Goal: Task Accomplishment & Management: Use online tool/utility

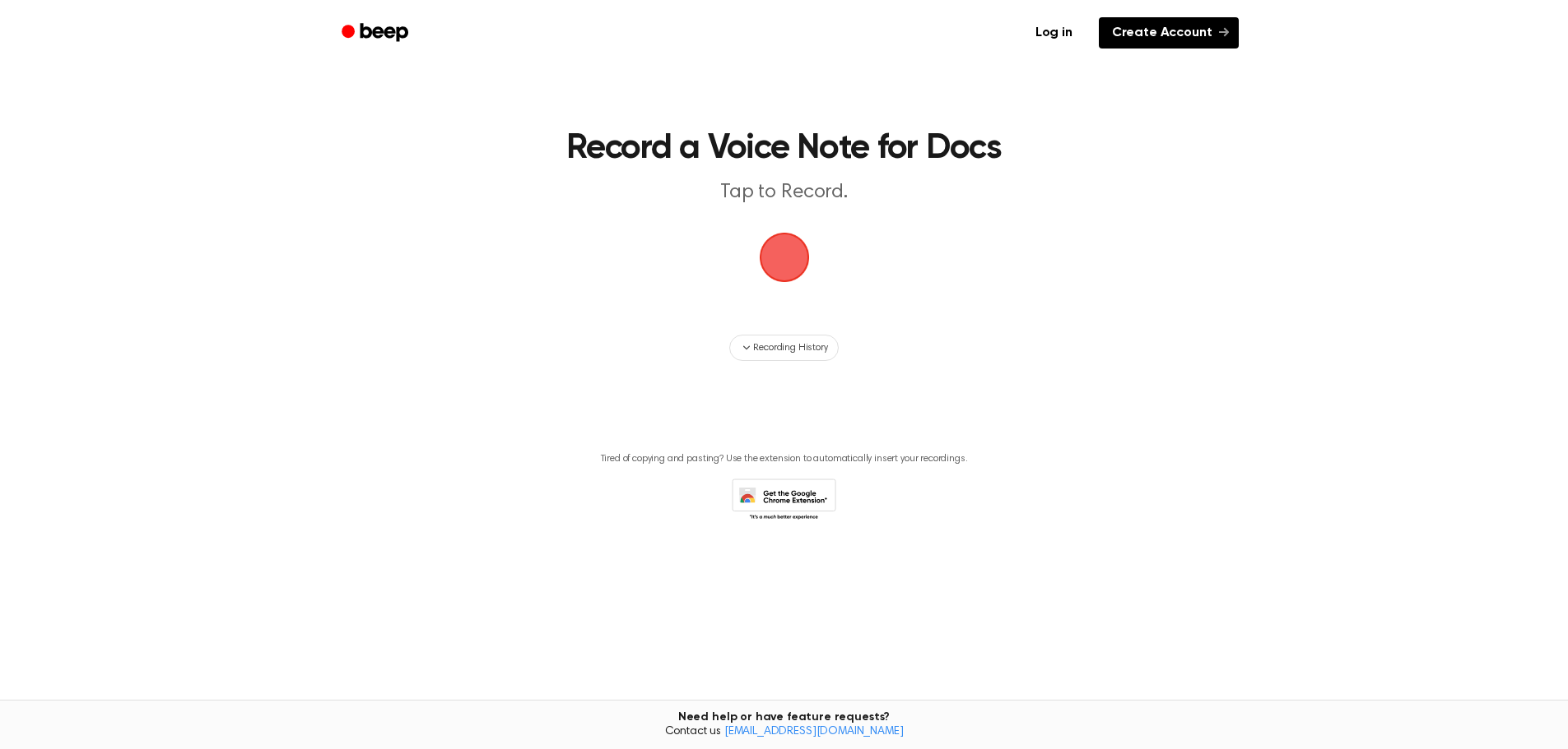
click at [1239, 44] on link "Create Account" at bounding box center [1169, 33] width 140 height 31
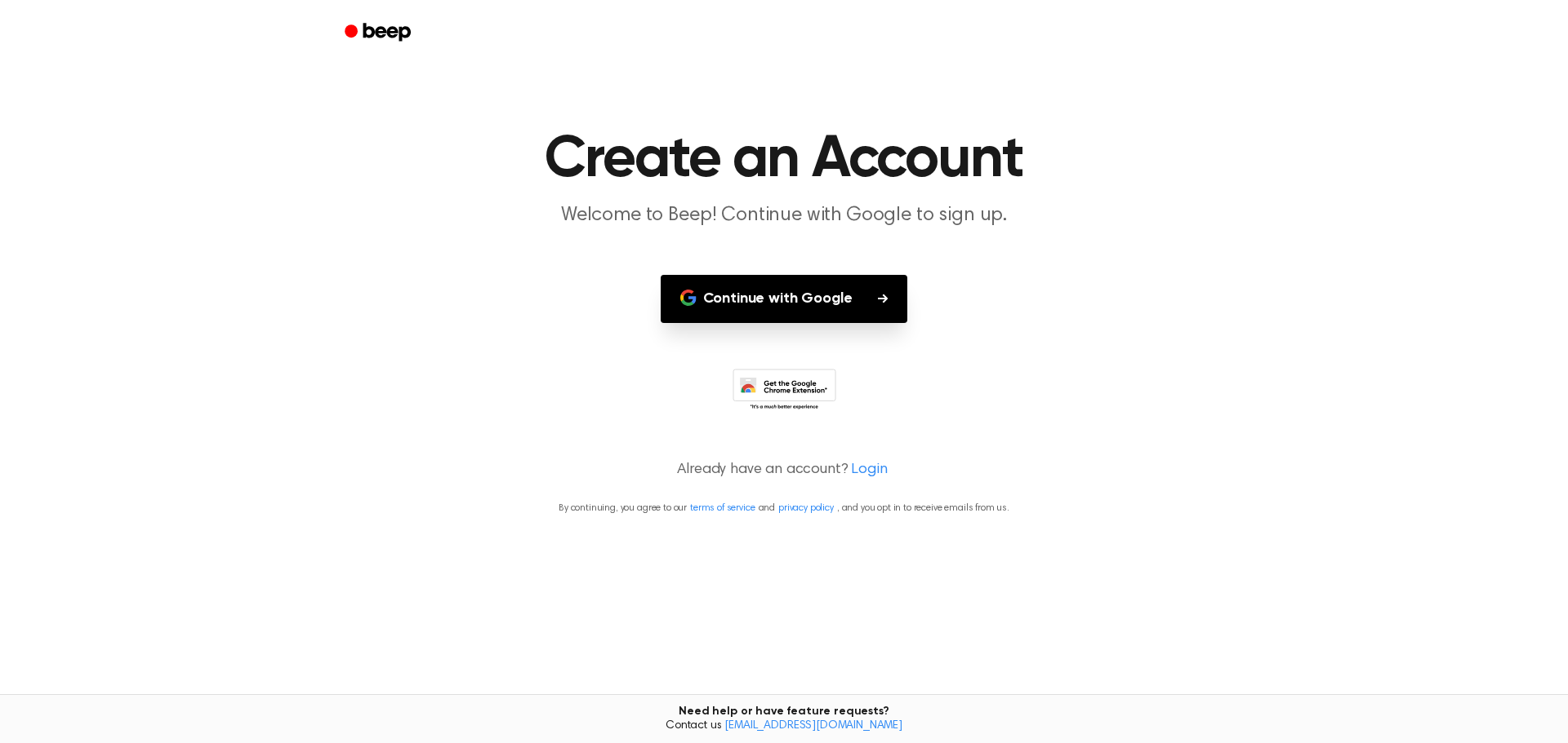
click at [845, 323] on button "Continue with Google" at bounding box center [784, 299] width 247 height 48
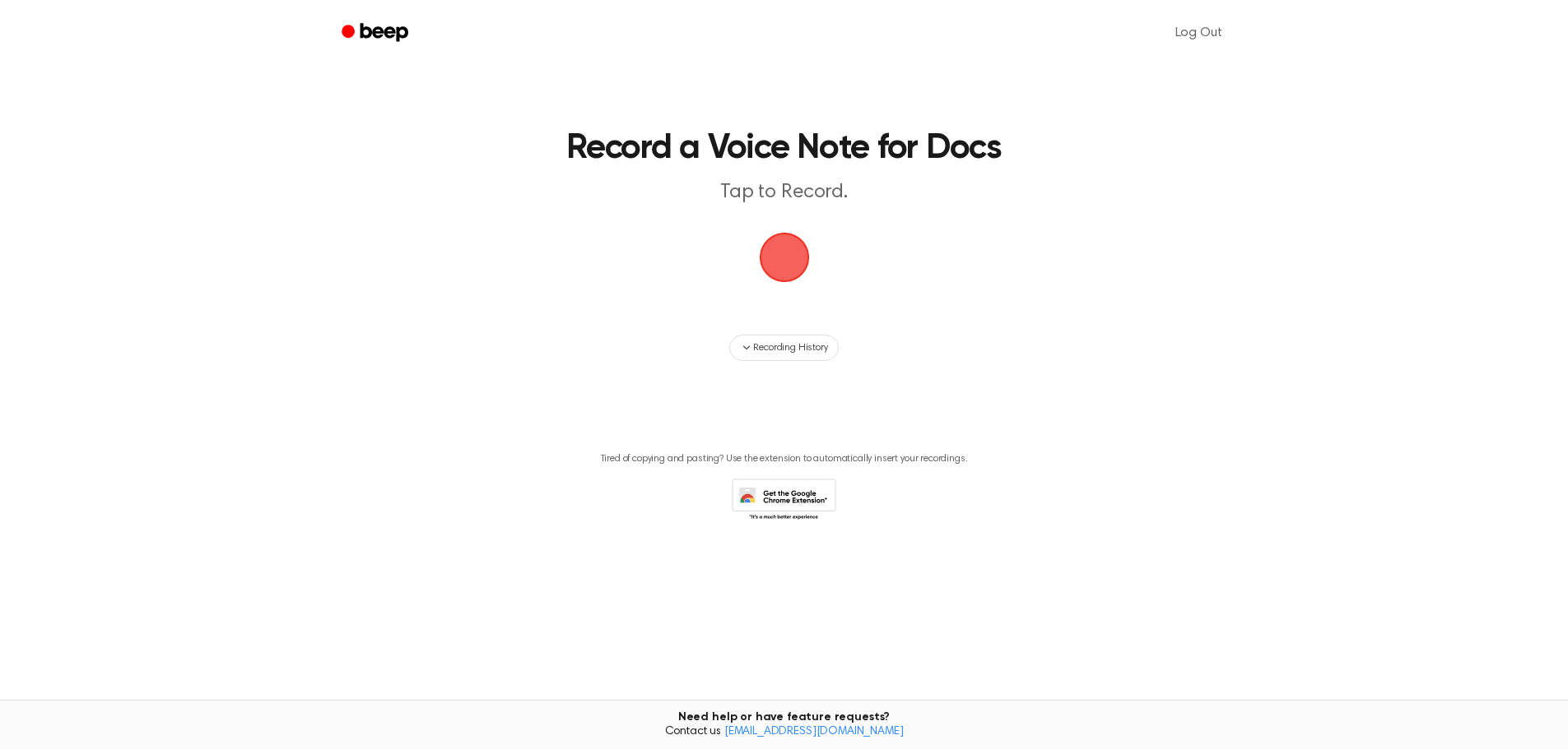
click at [797, 285] on span "button" at bounding box center [783, 257] width 54 height 54
click at [808, 356] on span "Recording History" at bounding box center [790, 348] width 74 height 15
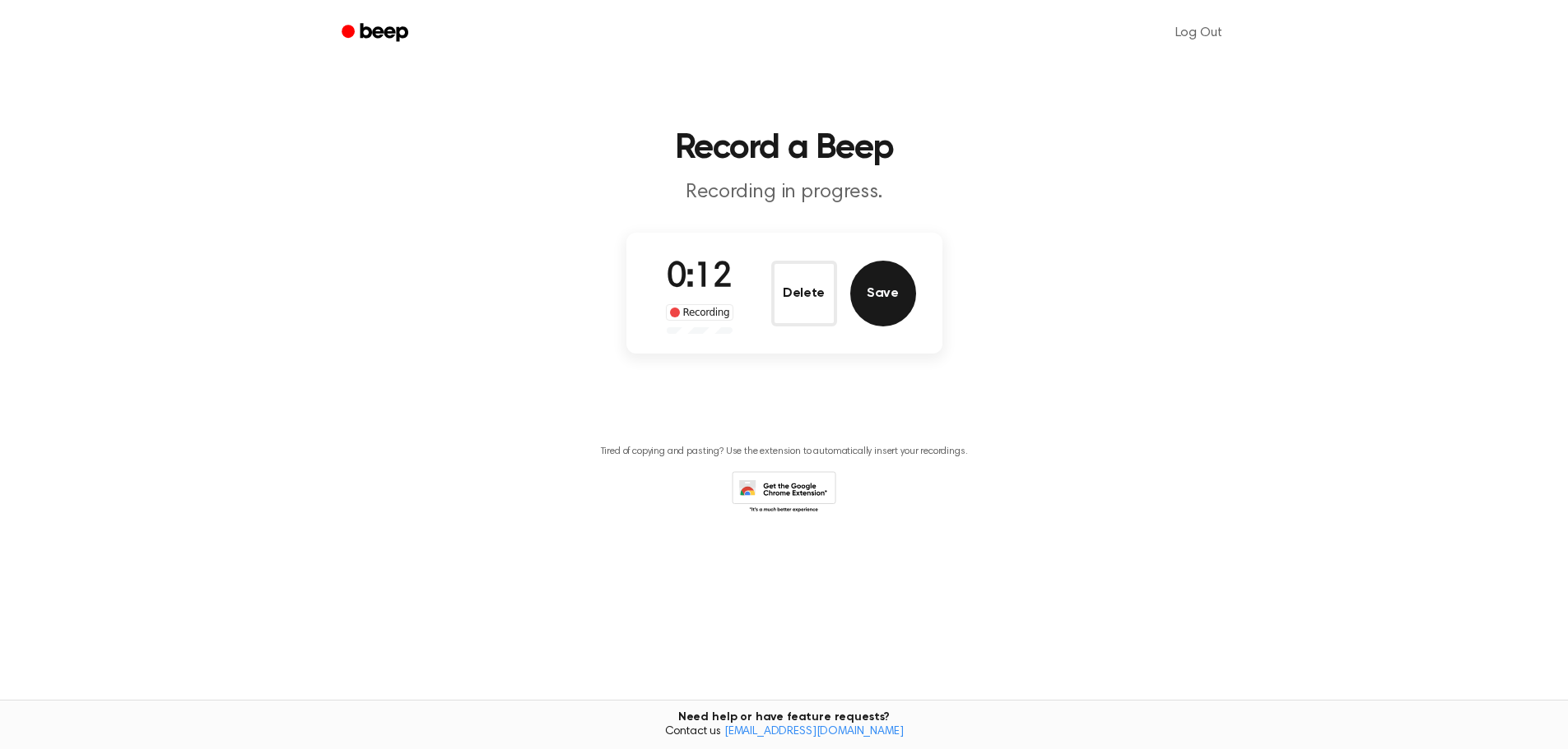
click at [907, 327] on button "Save" at bounding box center [883, 294] width 66 height 66
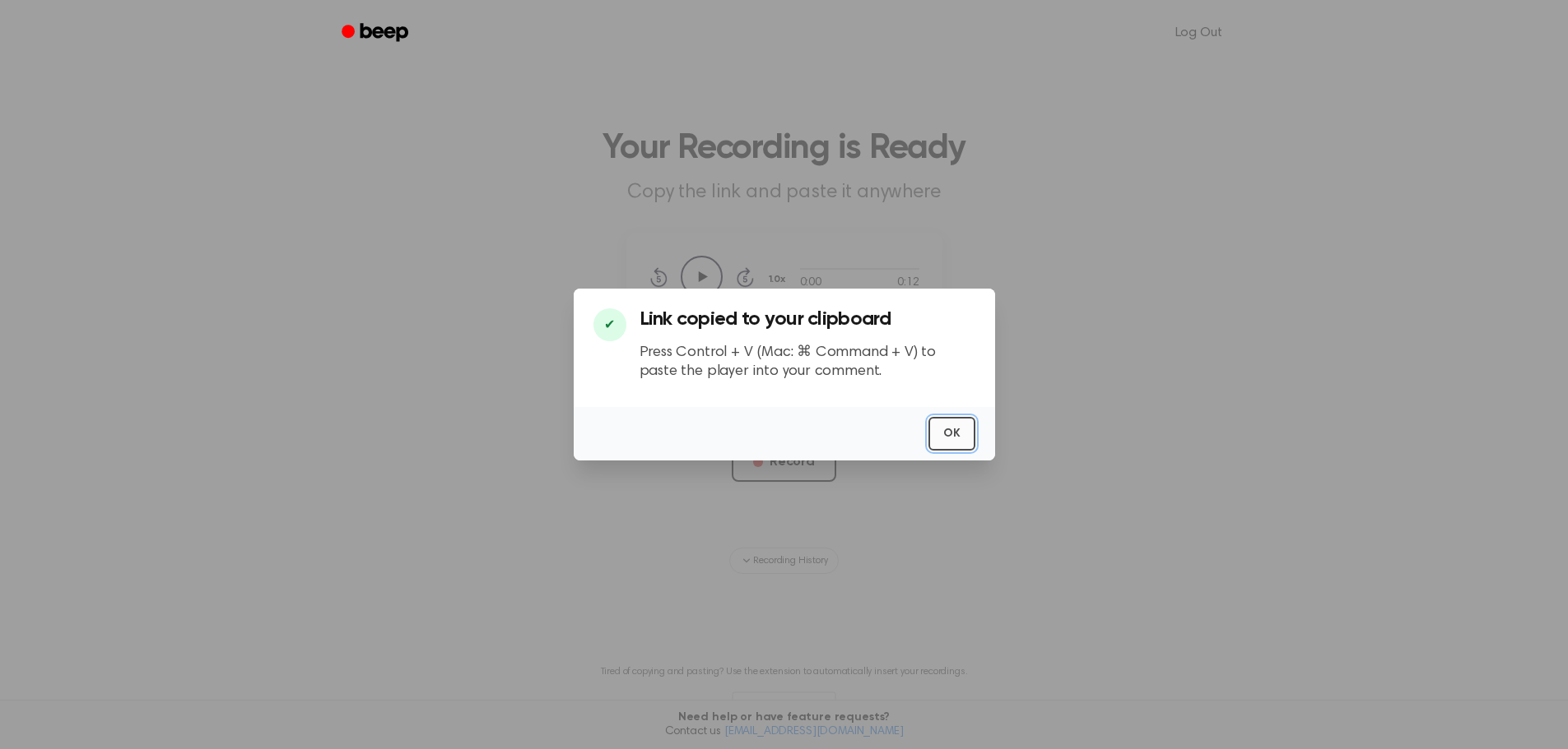
click at [975, 442] on button "OK" at bounding box center [952, 434] width 47 height 34
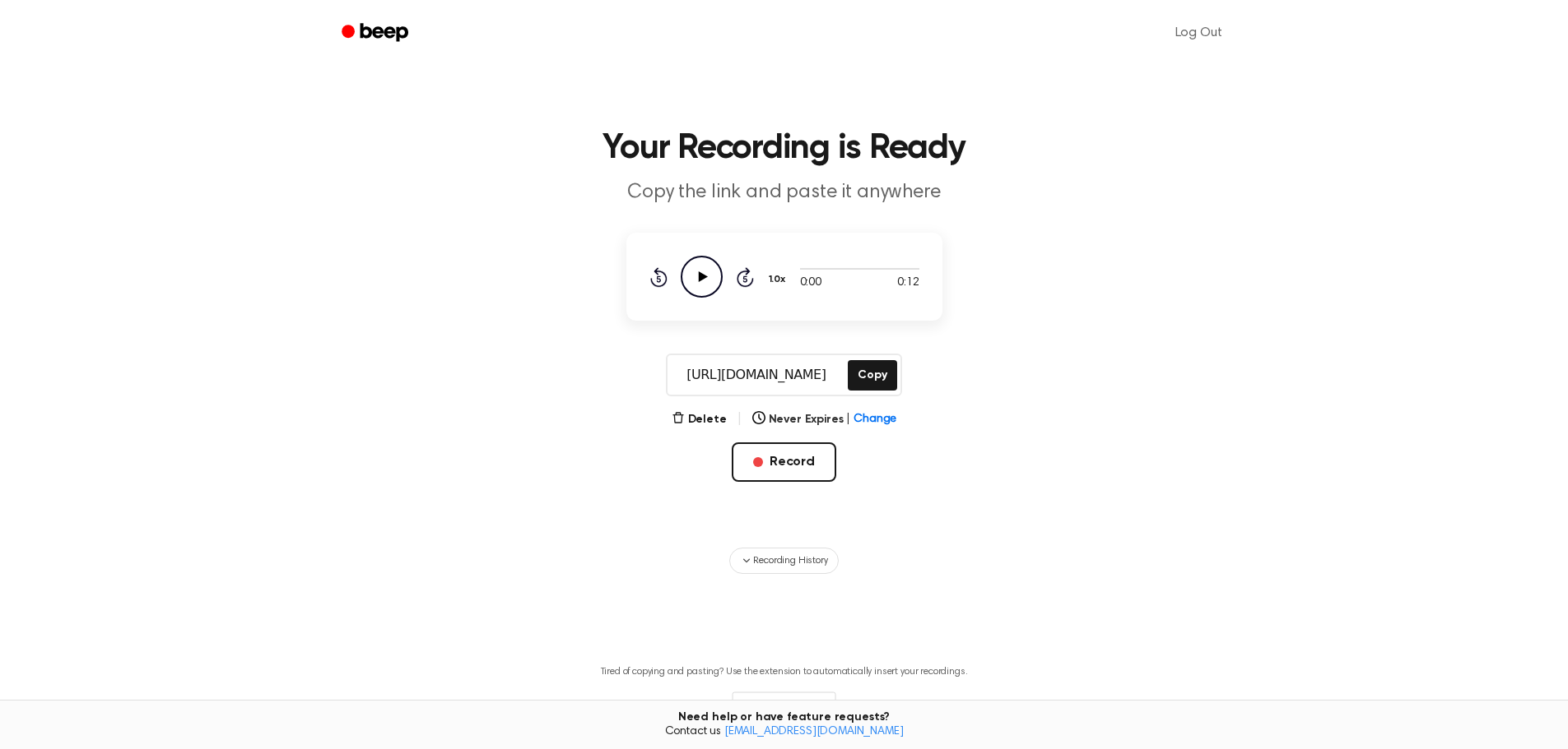
click at [681, 298] on icon "Play Audio" at bounding box center [701, 276] width 42 height 42
click at [701, 429] on button "Delete" at bounding box center [699, 420] width 55 height 17
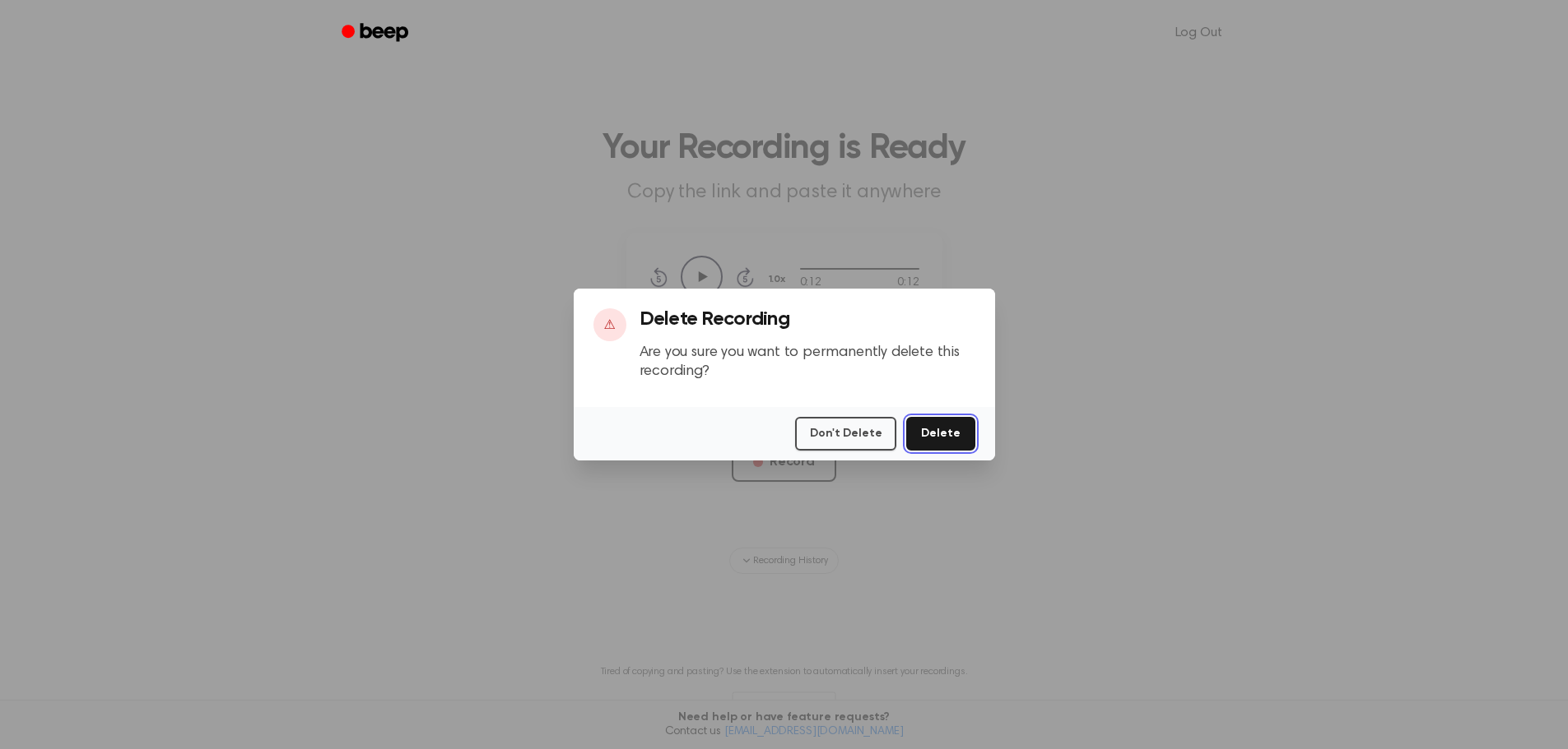
click at [974, 441] on button "Delete" at bounding box center [940, 434] width 68 height 34
